Goal: Information Seeking & Learning: Learn about a topic

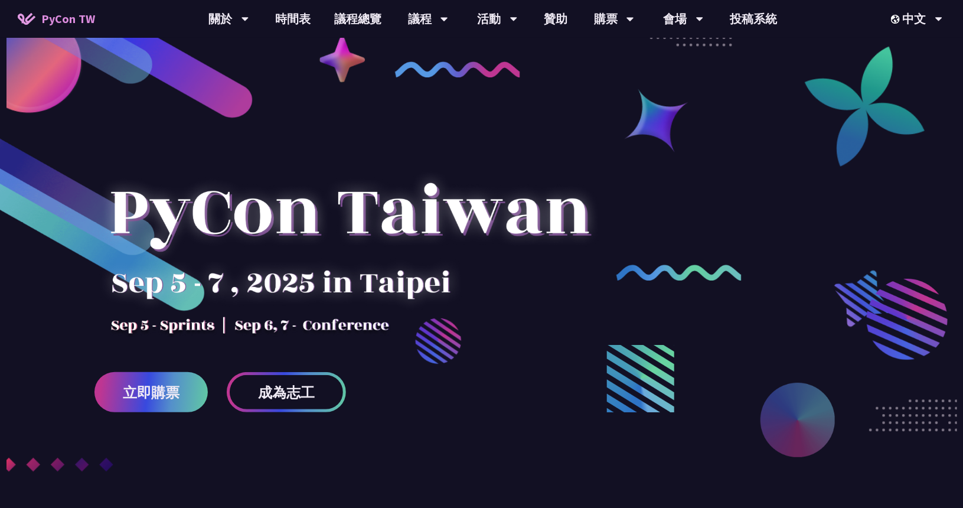
drag, startPoint x: 608, startPoint y: 393, endPoint x: 549, endPoint y: 302, distance: 108.8
click at [549, 302] on div "立即購票 成為志工" at bounding box center [481, 236] width 963 height 472
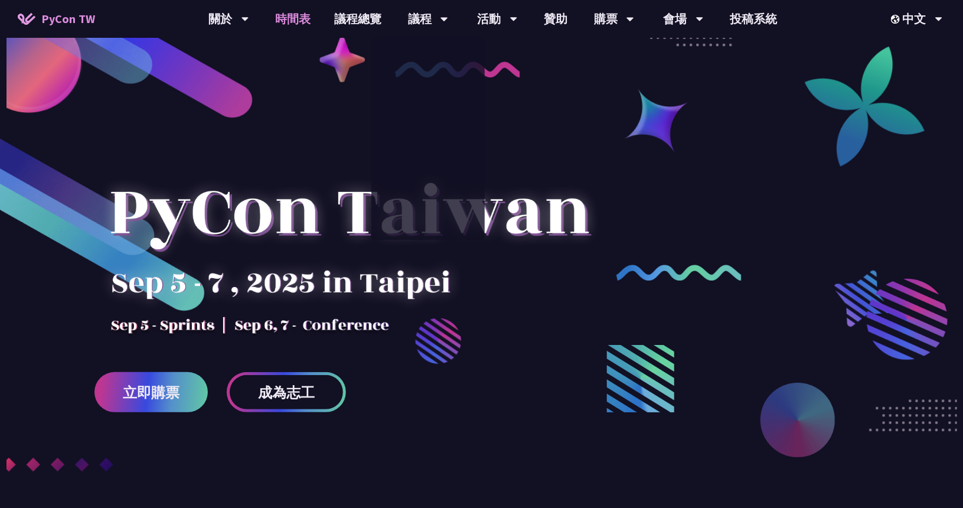
click at [284, 18] on link "時間表" at bounding box center [292, 19] width 59 height 38
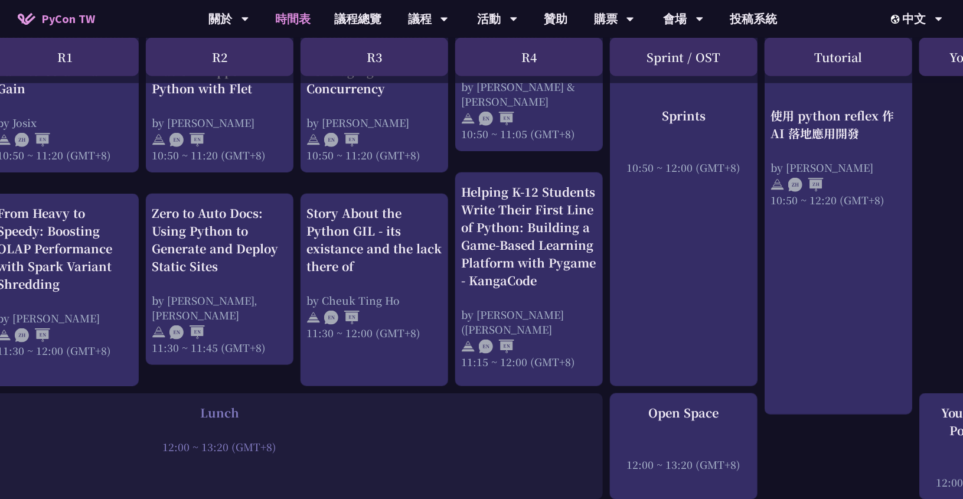
scroll to position [576, 291]
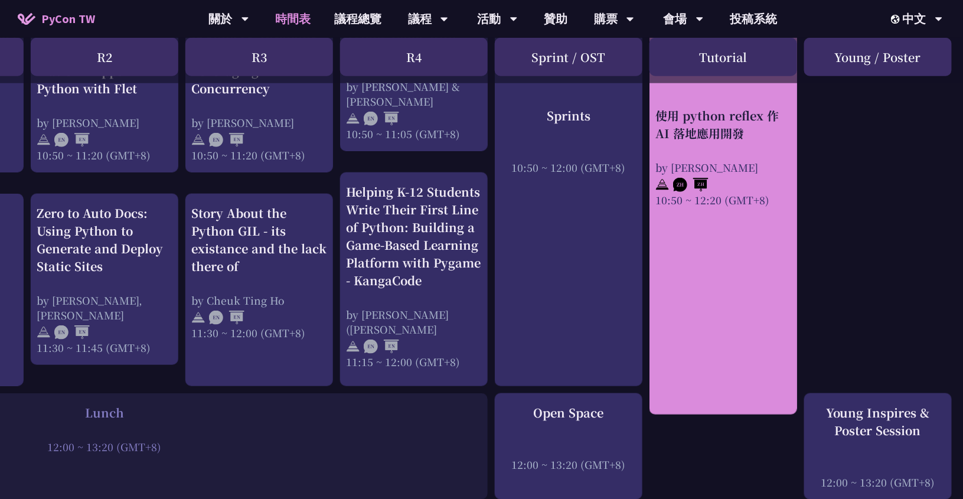
click at [721, 332] on link "使用 python reflex 作 AI 落地應用開發 by Milo Chen 10:50 ~ 12:20 (GMT+8)" at bounding box center [724, 198] width 136 height 414
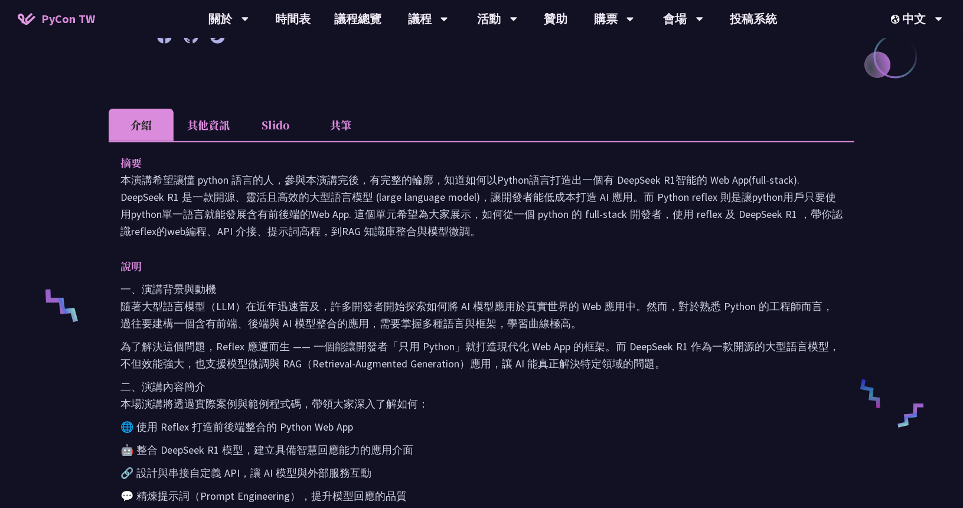
scroll to position [288, 0]
click at [272, 128] on li "Slido" at bounding box center [275, 123] width 65 height 32
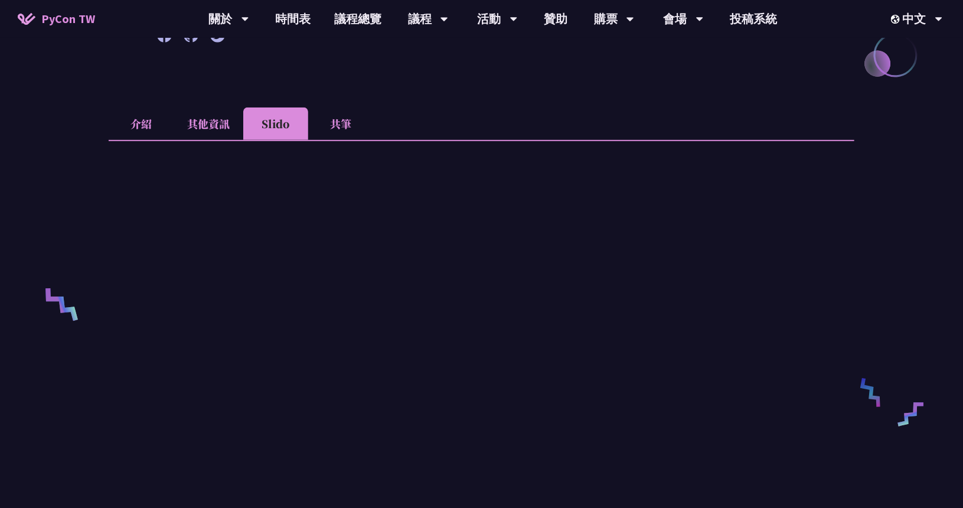
click at [357, 123] on li "共筆" at bounding box center [340, 123] width 65 height 32
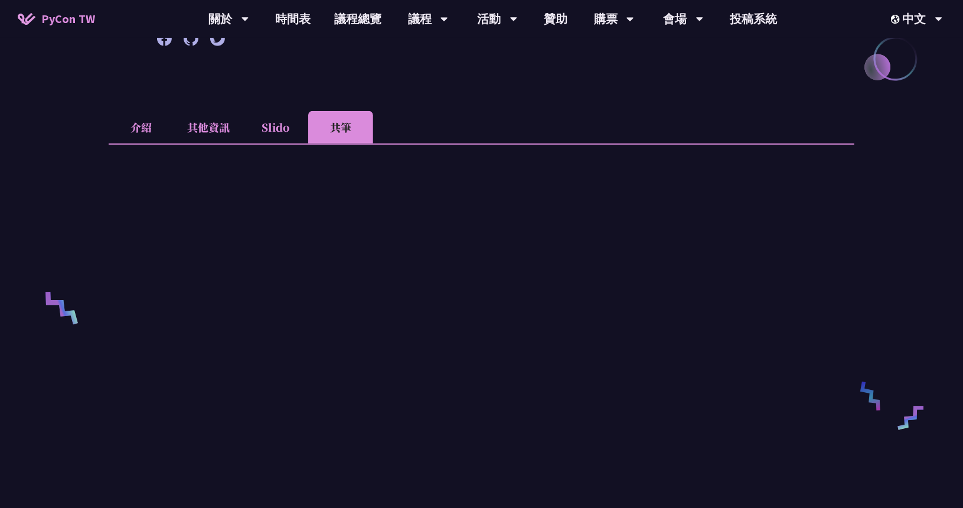
scroll to position [285, 0]
click at [277, 132] on li "Slido" at bounding box center [275, 127] width 65 height 32
click at [341, 123] on li "共筆" at bounding box center [340, 127] width 65 height 32
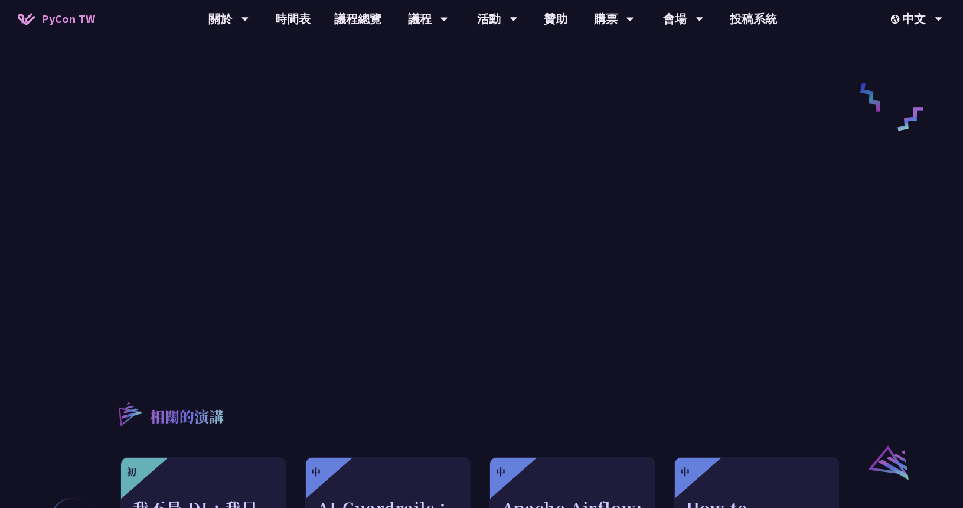
scroll to position [584, 0]
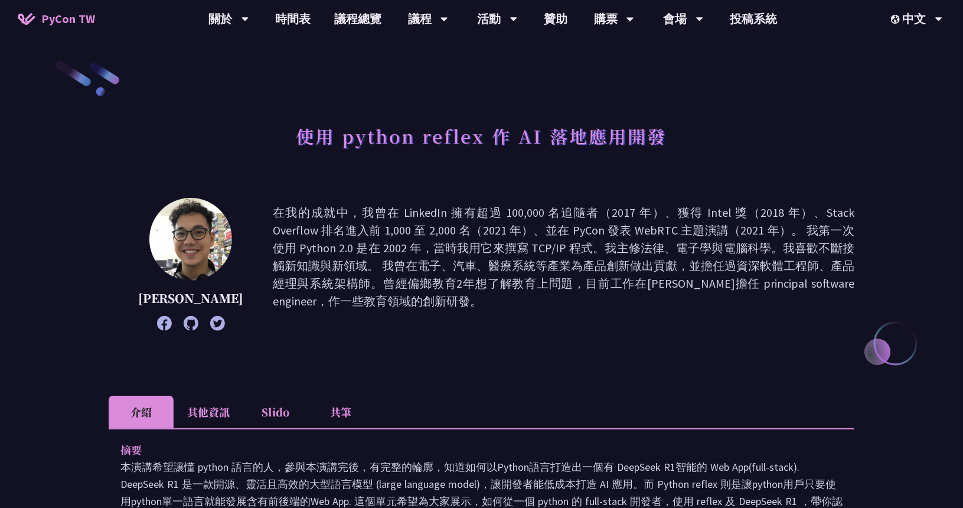
click at [341, 406] on li "共筆" at bounding box center [340, 412] width 65 height 32
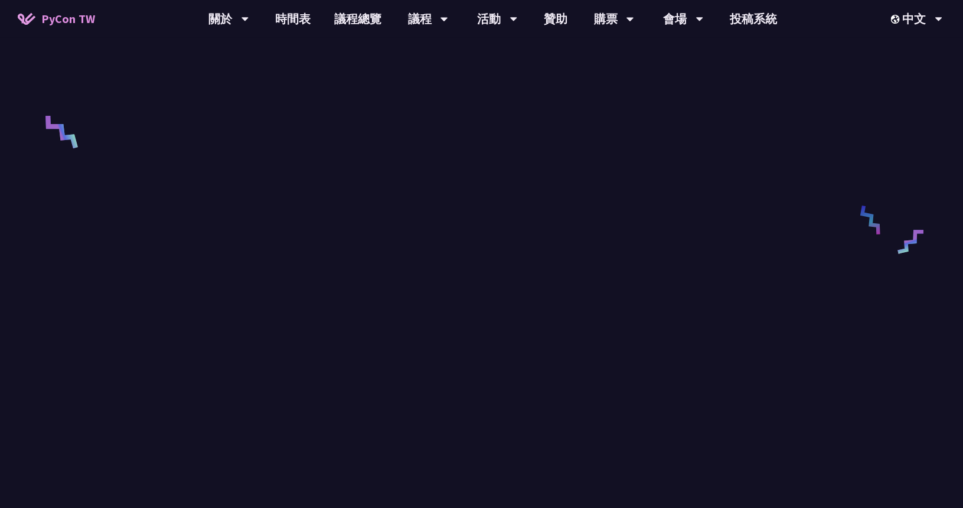
scroll to position [462, 0]
click at [346, 15] on link "議程總覽" at bounding box center [357, 19] width 71 height 38
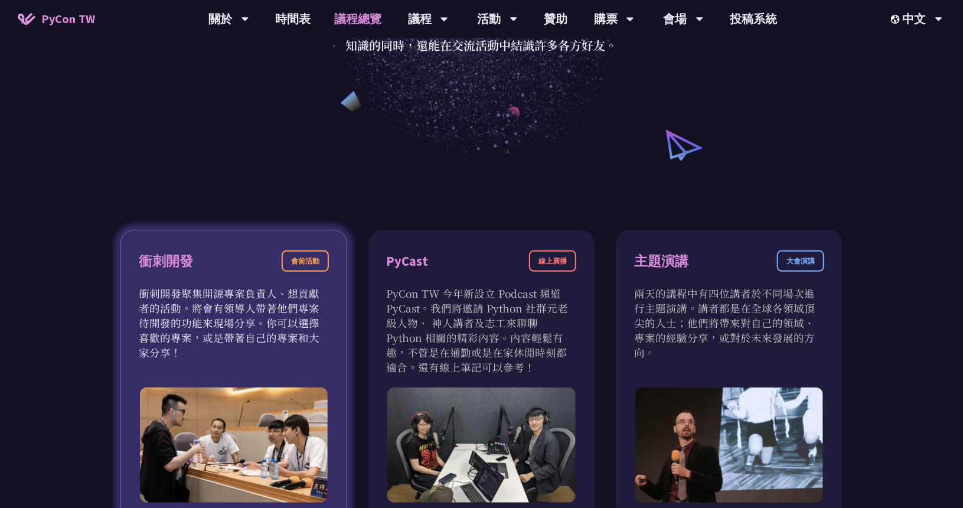
scroll to position [295, 0]
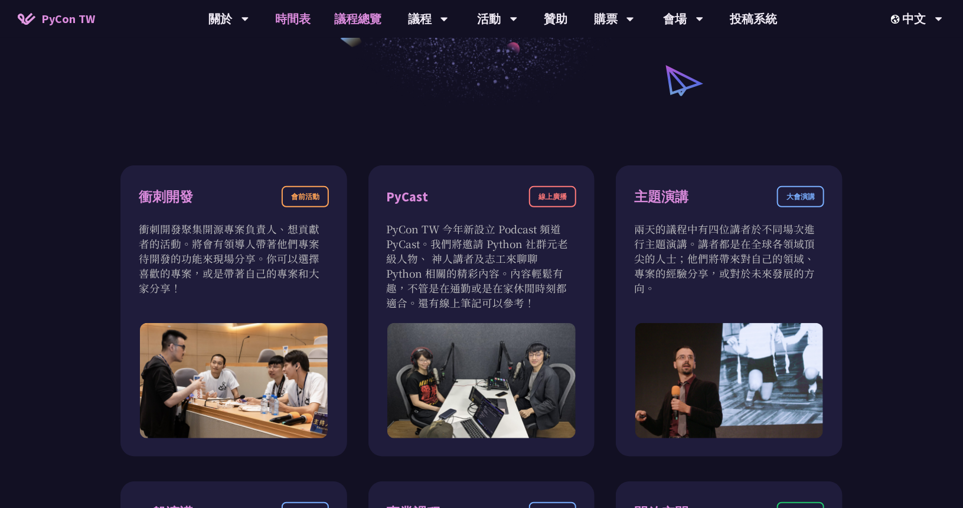
click at [292, 15] on link "時間表" at bounding box center [292, 19] width 59 height 38
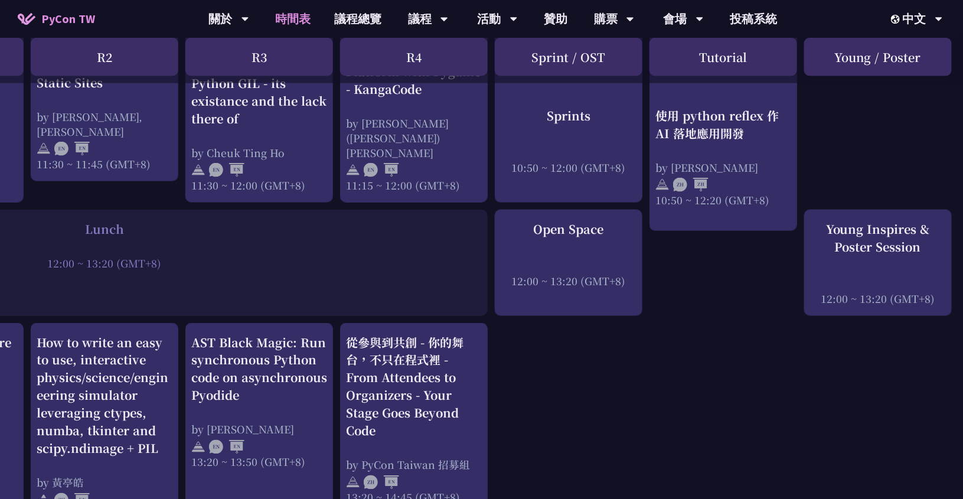
scroll to position [768, 269]
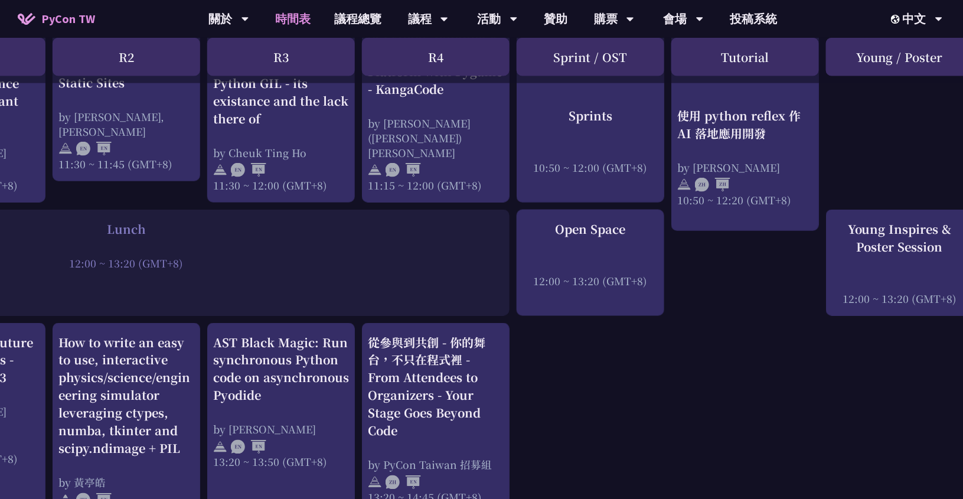
click at [201, 265] on div "Lunch 12:00 ~ 13:20 (GMT+8)" at bounding box center [126, 263] width 767 height 106
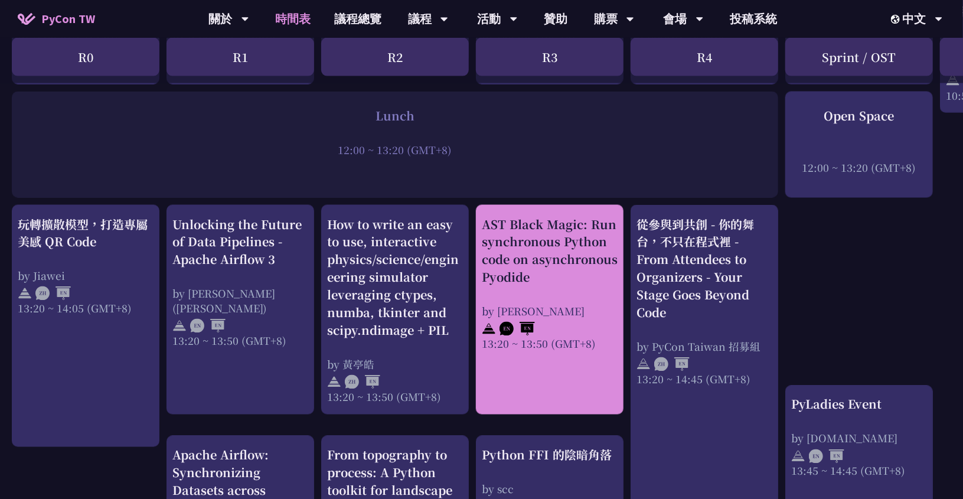
scroll to position [945, 0]
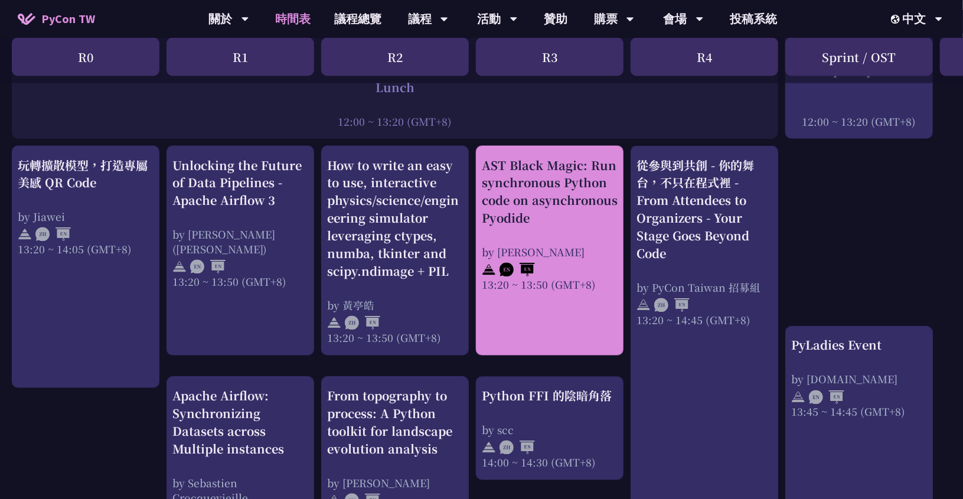
click at [561, 208] on div "AST Black Magic: Run synchronous Python code on asynchronous Pyodide" at bounding box center [550, 192] width 136 height 71
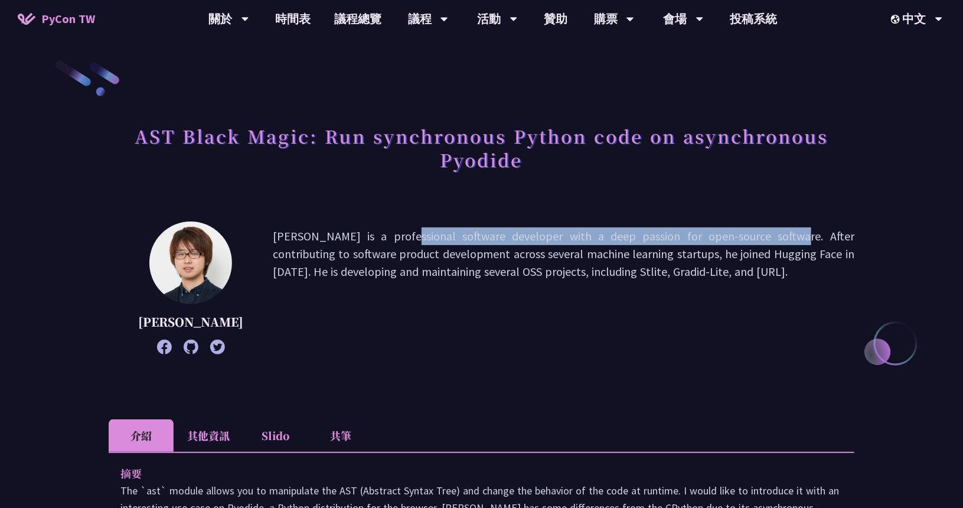
drag, startPoint x: 298, startPoint y: 233, endPoint x: 665, endPoint y: 240, distance: 367.4
click at [665, 239] on p "[PERSON_NAME] is a professional software developer with a deep passion for open…" at bounding box center [564, 287] width 582 height 121
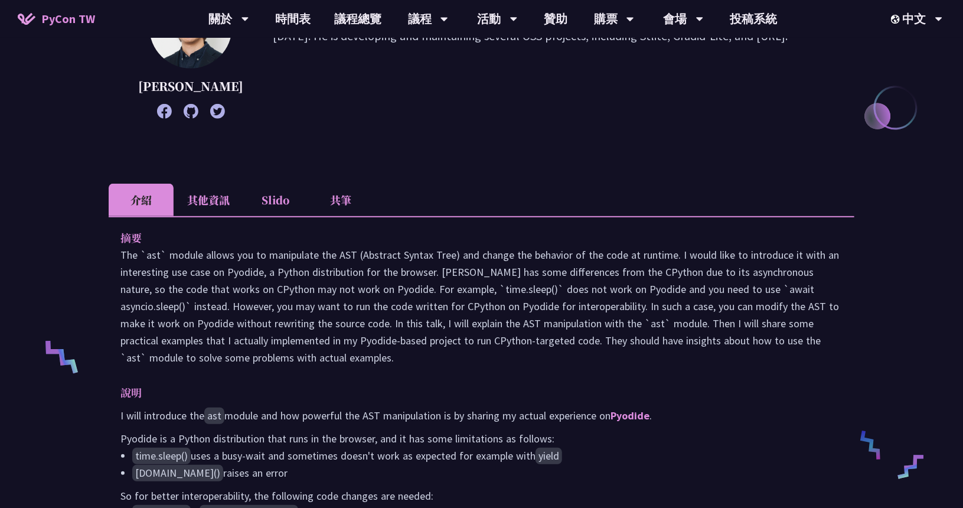
scroll to position [295, 0]
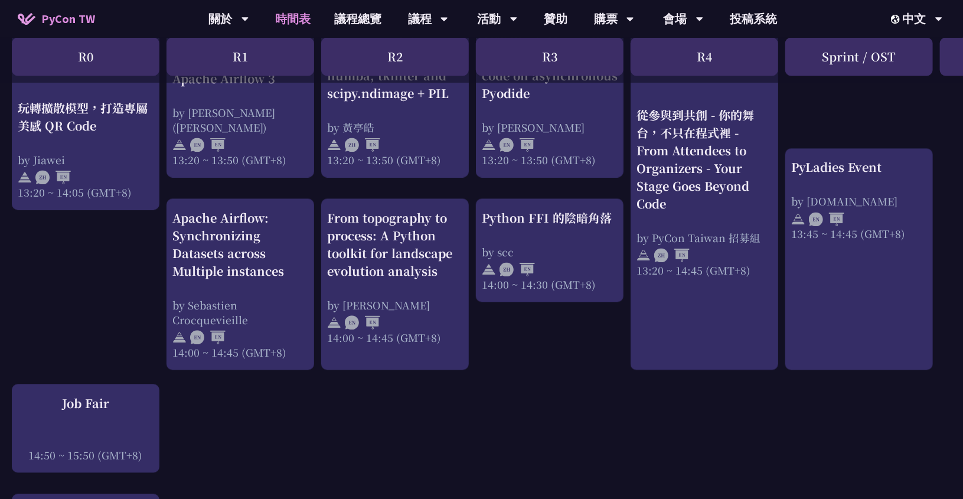
scroll to position [1122, 0]
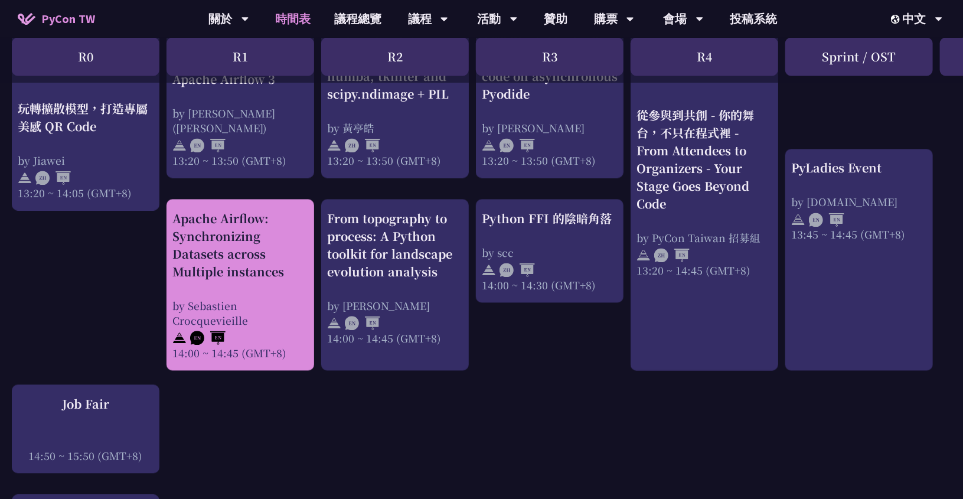
click at [258, 274] on div "Apache Airflow: Synchronizing Datasets across Multiple instances by [PERSON_NAM…" at bounding box center [240, 285] width 136 height 151
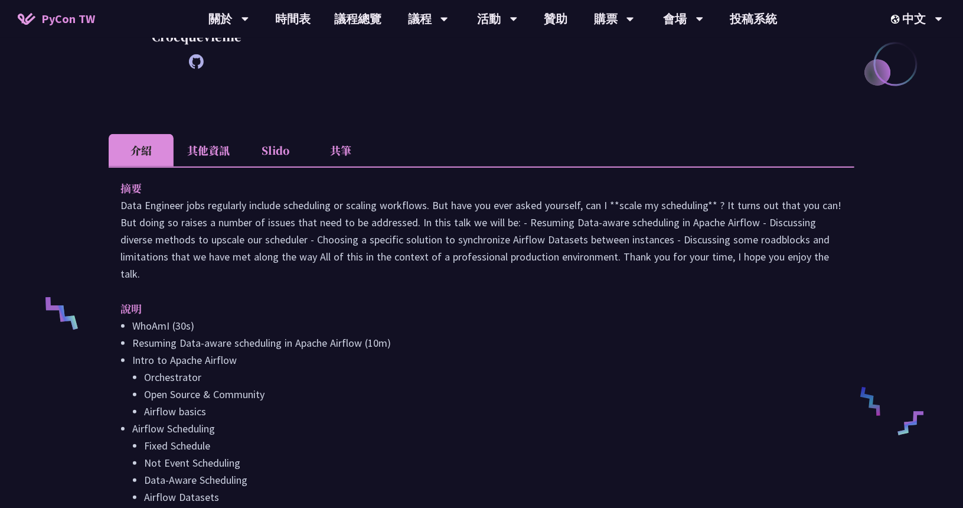
scroll to position [295, 0]
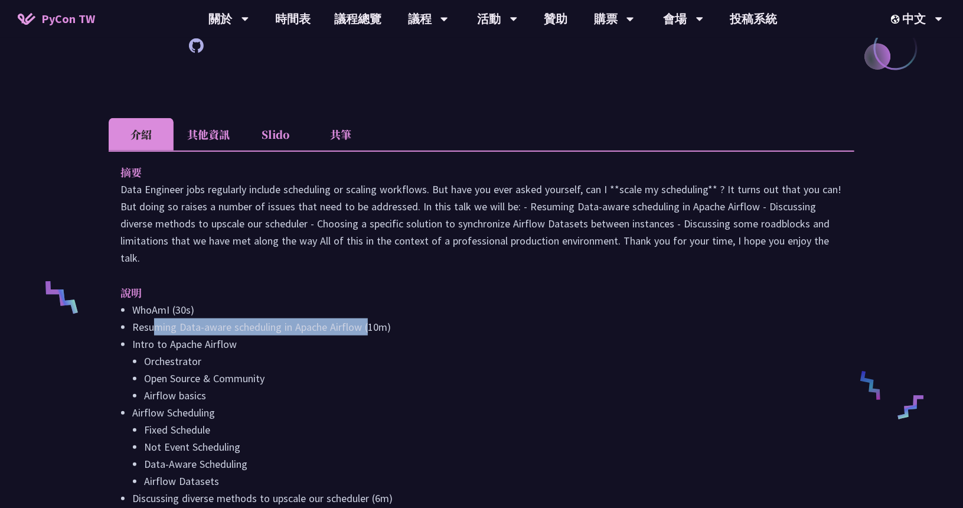
drag, startPoint x: 155, startPoint y: 328, endPoint x: 369, endPoint y: 331, distance: 214.4
click at [369, 331] on li "Resuming Data-aware scheduling in Apache Airflow (10m)" at bounding box center [487, 326] width 710 height 17
click at [234, 371] on li "Open Source & Community" at bounding box center [493, 378] width 699 height 17
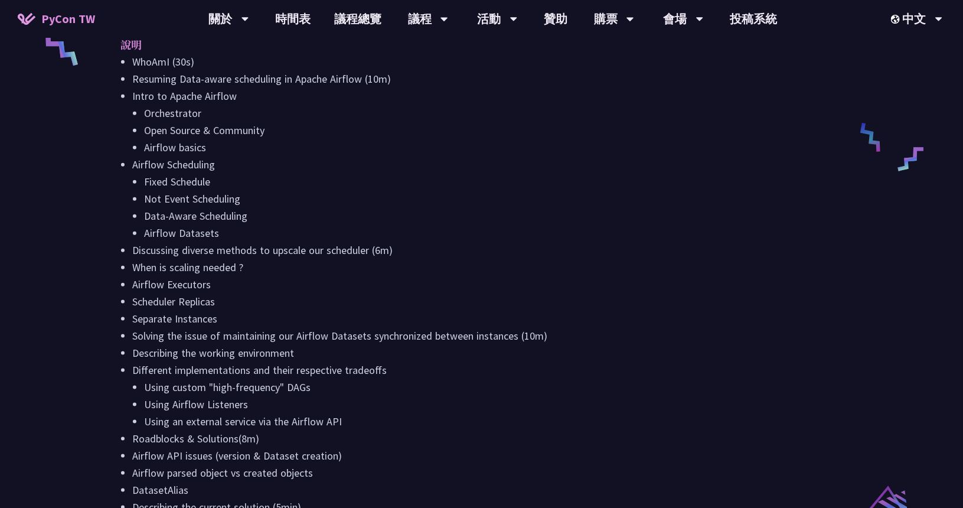
scroll to position [591, 0]
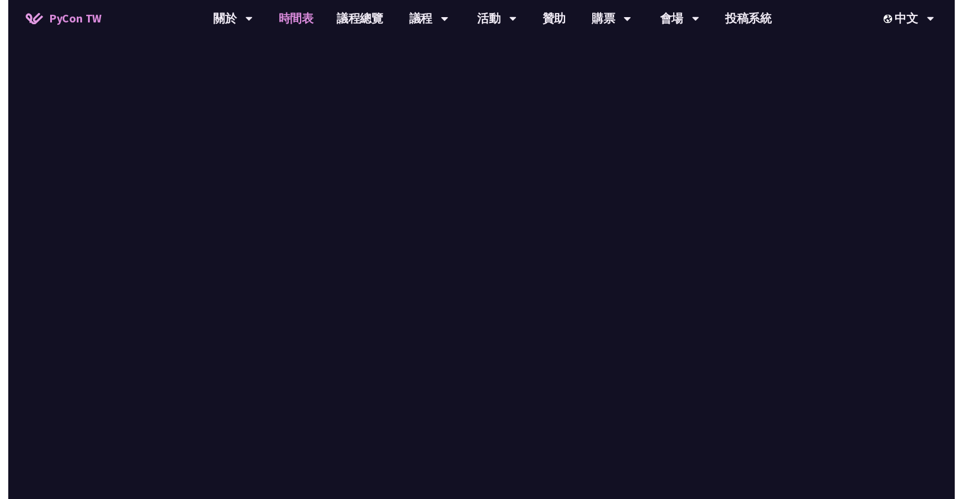
scroll to position [1122, 0]
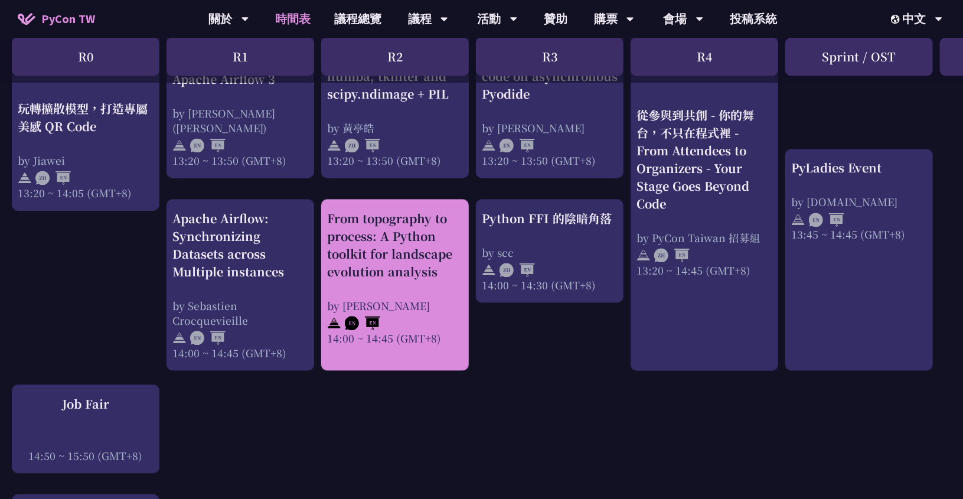
click at [410, 350] on link "From topography to process: A Python toolkit for landscape evolution analysis b…" at bounding box center [395, 285] width 136 height 151
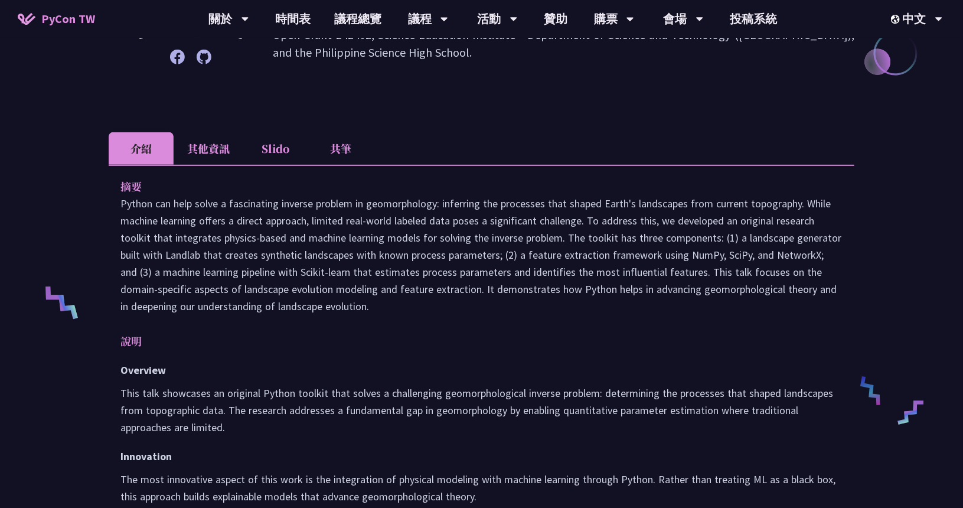
scroll to position [354, 0]
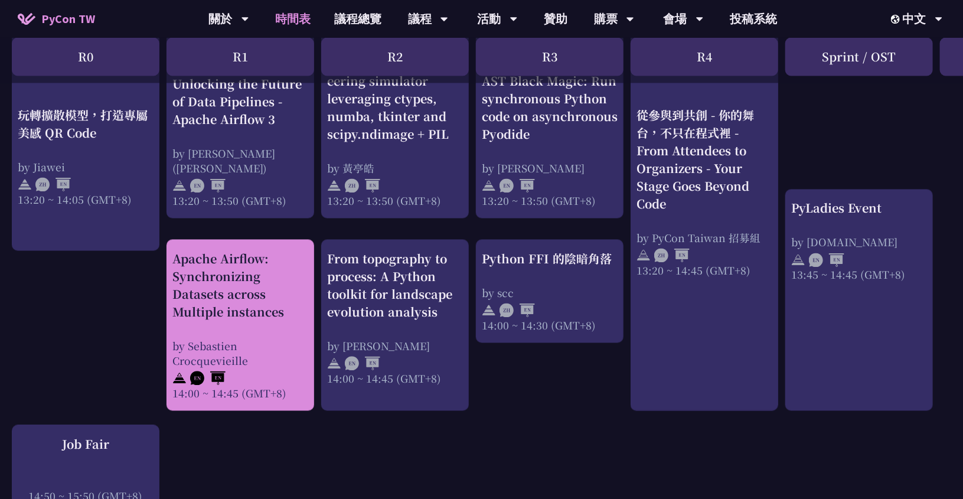
scroll to position [1004, 0]
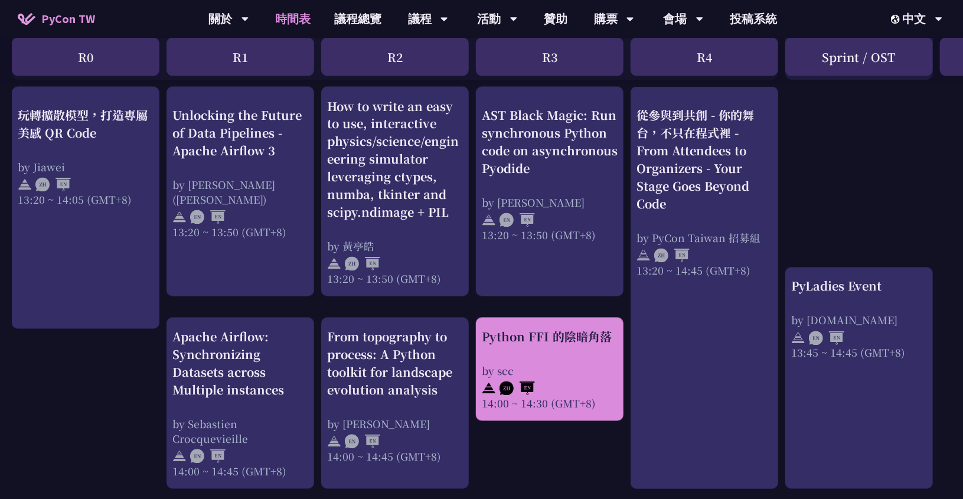
click at [563, 354] on div "Python FFI 的陰暗角落 by scc 14:00 ~ 14:30 (GMT+8)" at bounding box center [550, 369] width 136 height 83
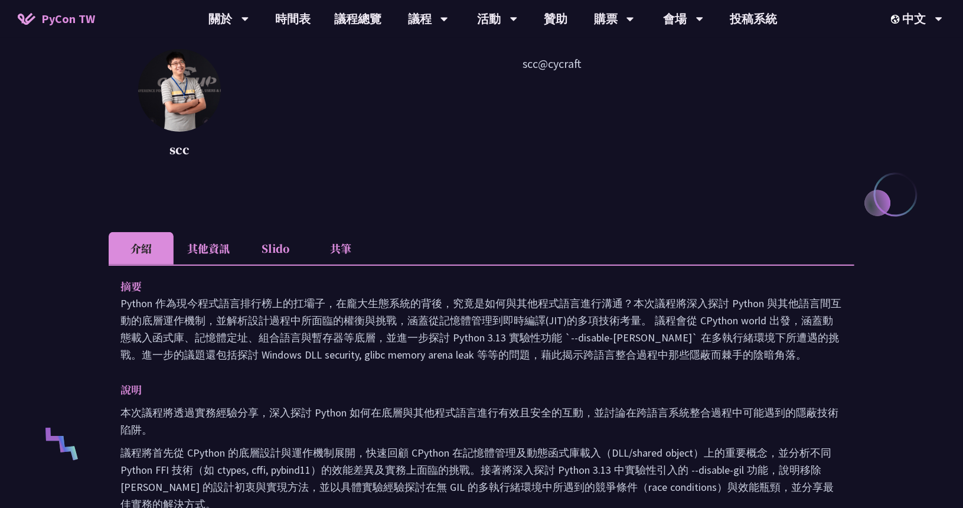
scroll to position [177, 0]
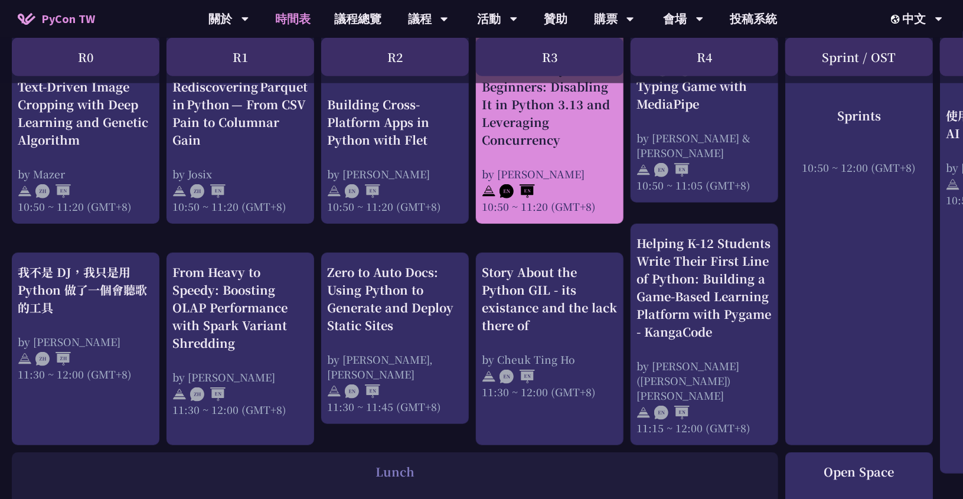
scroll to position [532, 0]
